Goal: Transaction & Acquisition: Book appointment/travel/reservation

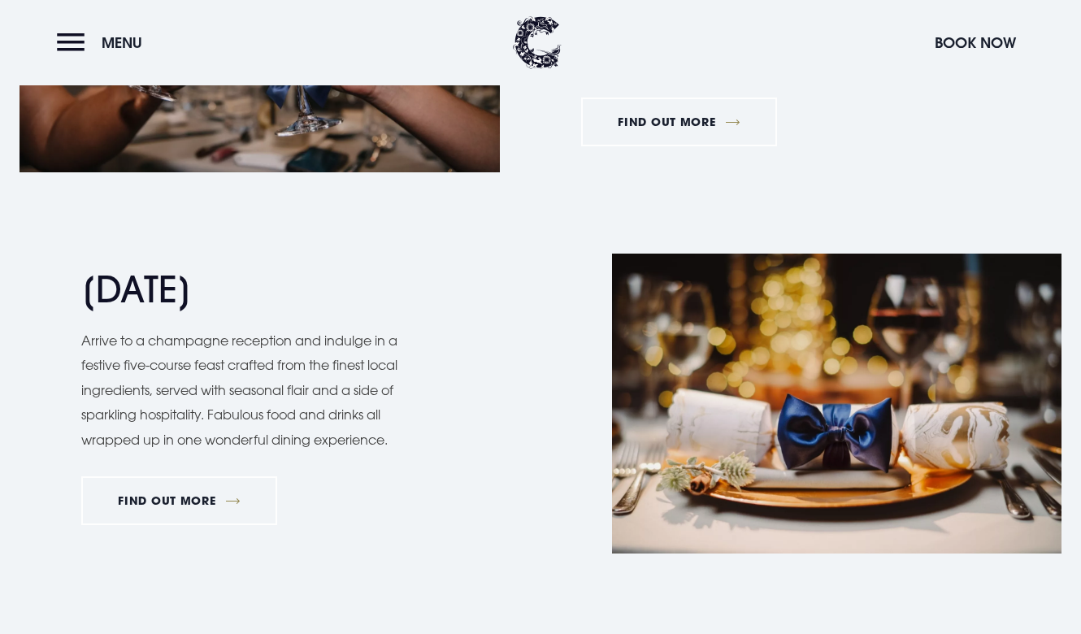
scroll to position [1415, 0]
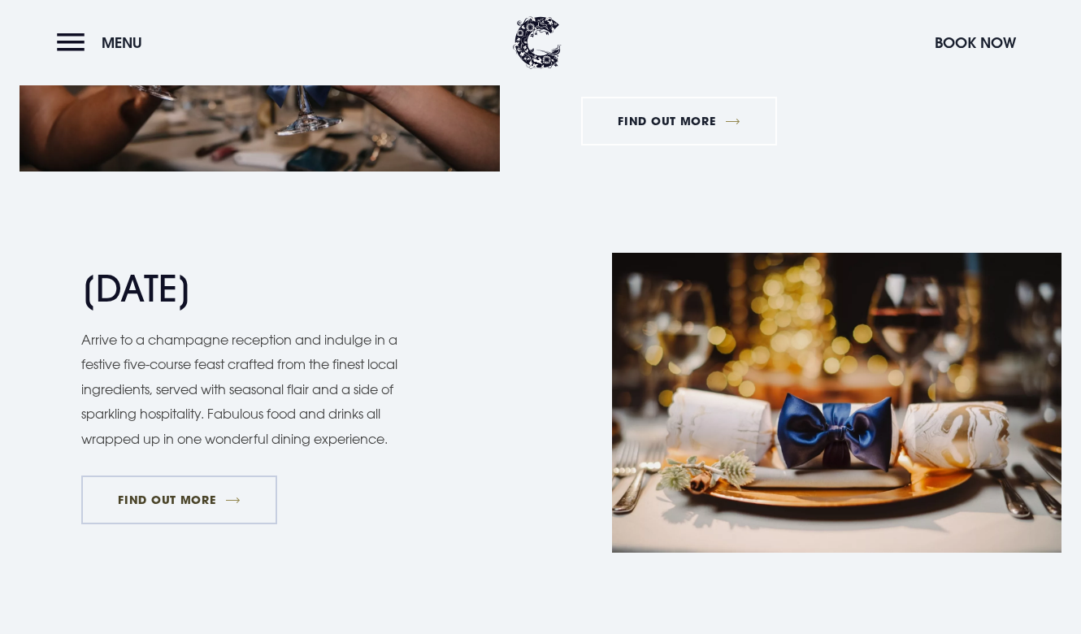
click at [197, 498] on link "FIND OUT MORE" at bounding box center [179, 499] width 196 height 49
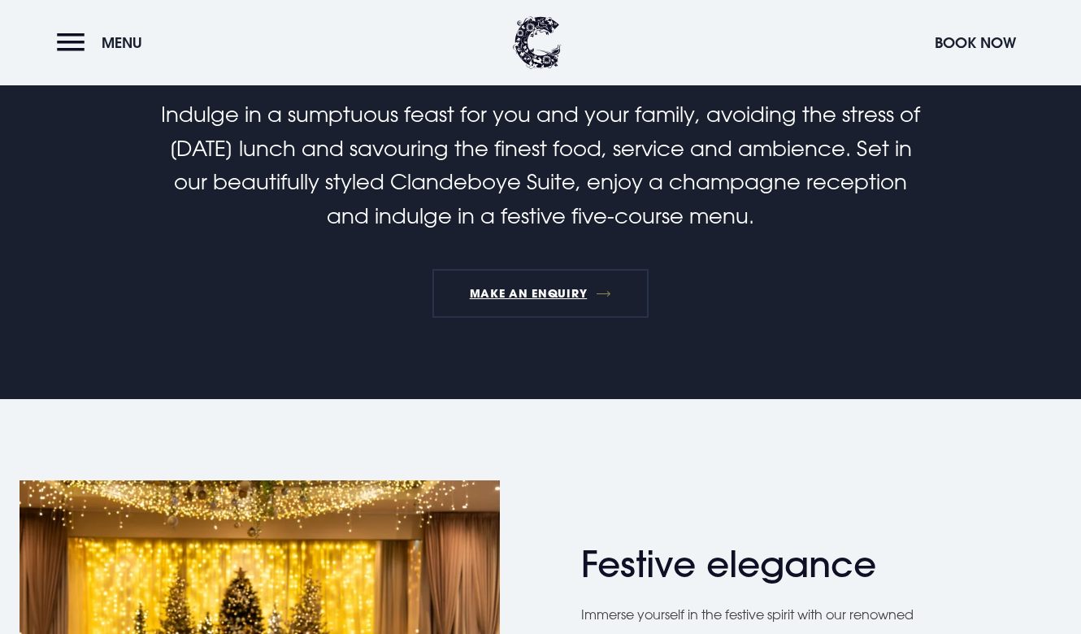
scroll to position [471, 0]
click at [537, 293] on link "MAKE AN ENQUIRY" at bounding box center [539, 293] width 215 height 49
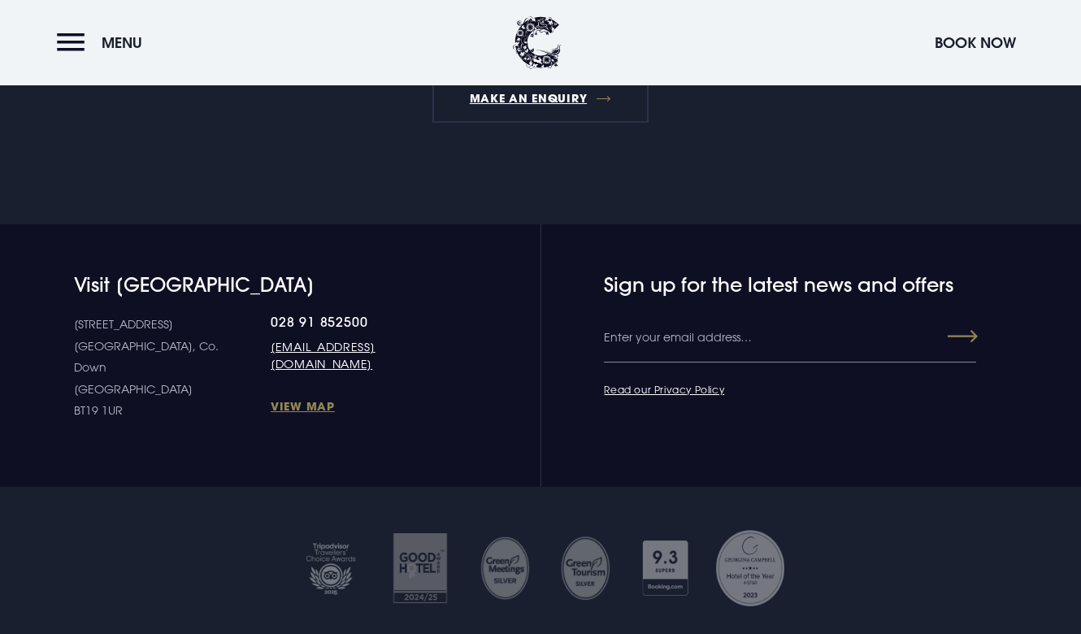
scroll to position [2046, 0]
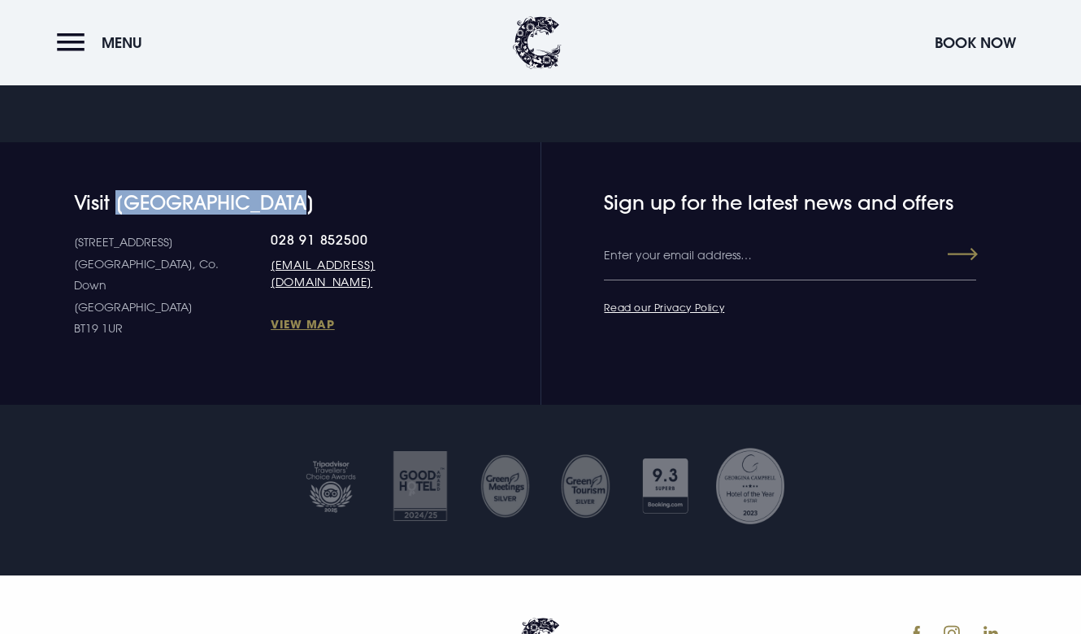
drag, startPoint x: 308, startPoint y: 228, endPoint x: 120, endPoint y: 223, distance: 187.8
click at [120, 215] on h4 "Visit [GEOGRAPHIC_DATA]" at bounding box center [258, 203] width 369 height 24
copy h4 "Clandeboye Lodge"
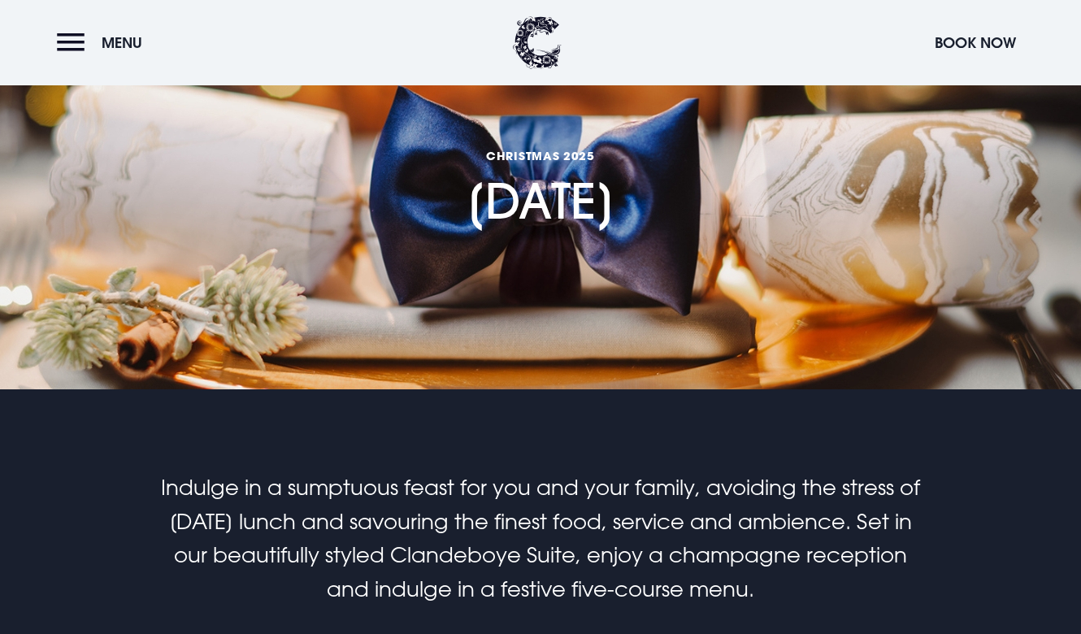
scroll to position [0, 0]
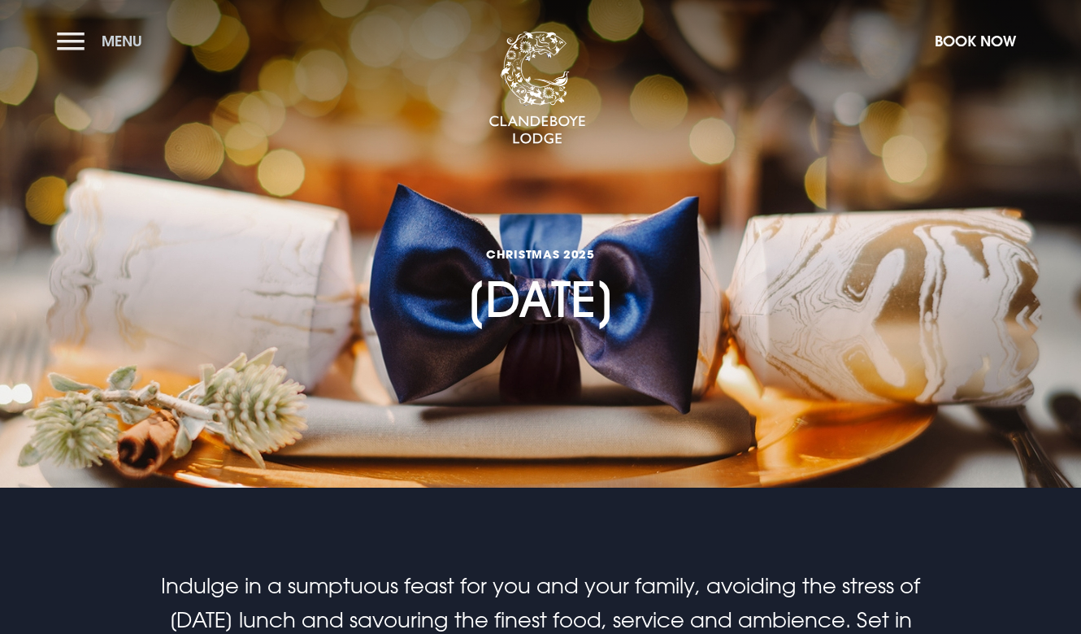
click at [71, 46] on button "Menu" at bounding box center [103, 41] width 93 height 35
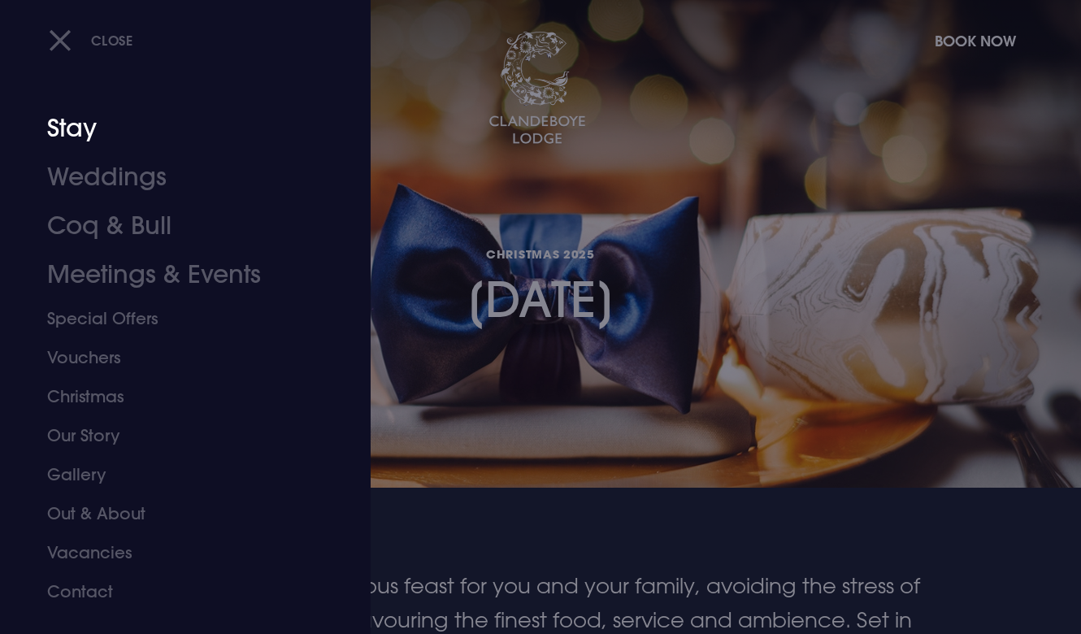
click at [72, 128] on link "Stay" at bounding box center [174, 128] width 254 height 49
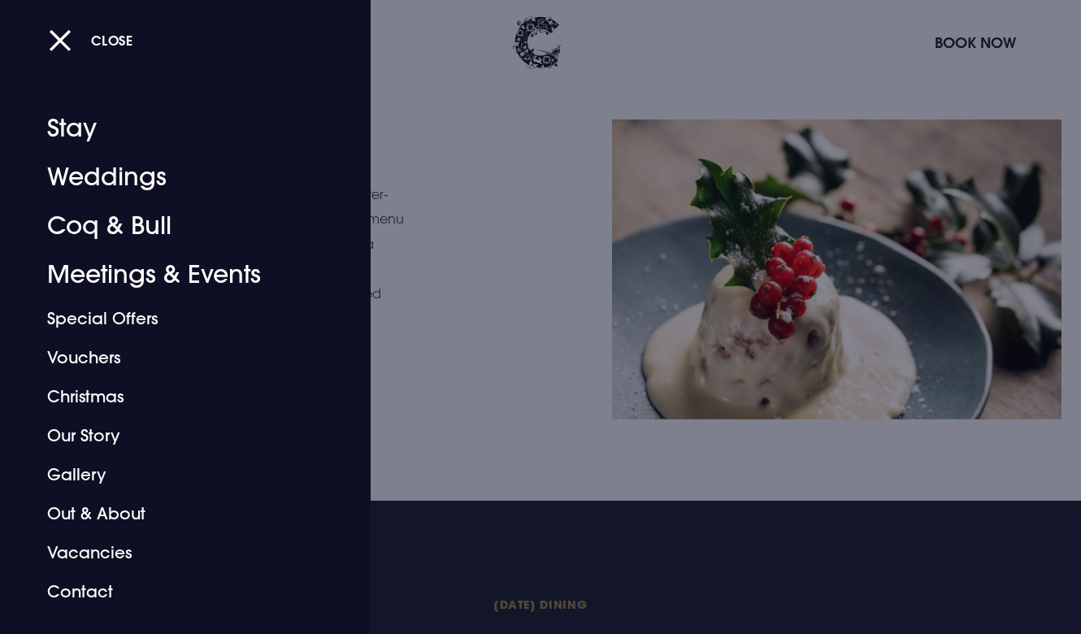
scroll to position [1206, 0]
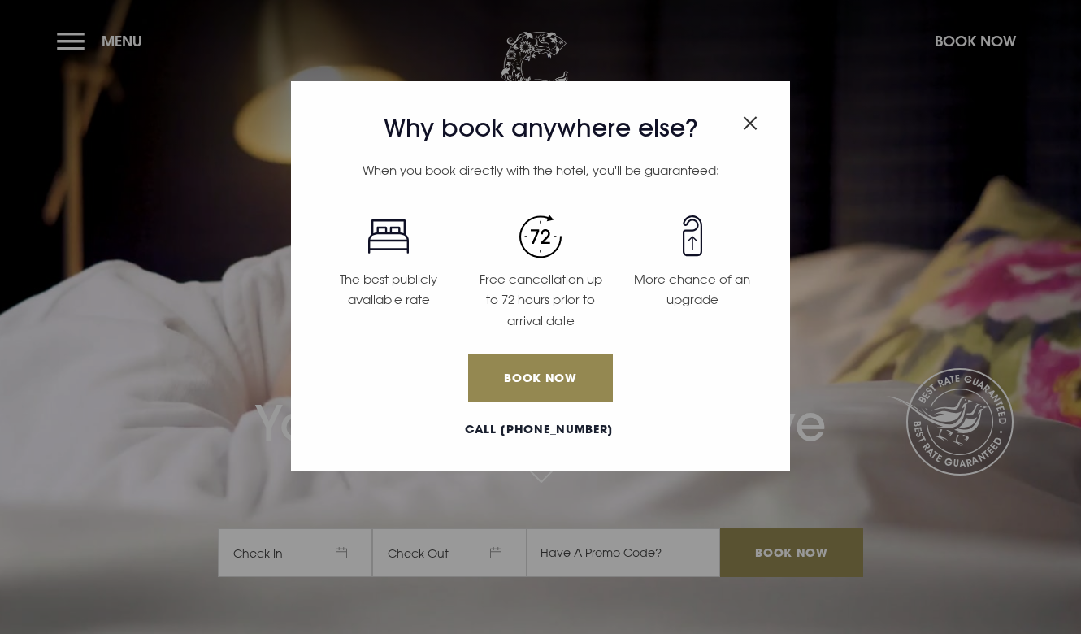
click at [749, 121] on img "Close modal" at bounding box center [750, 123] width 15 height 14
